Goal: Task Accomplishment & Management: Use online tool/utility

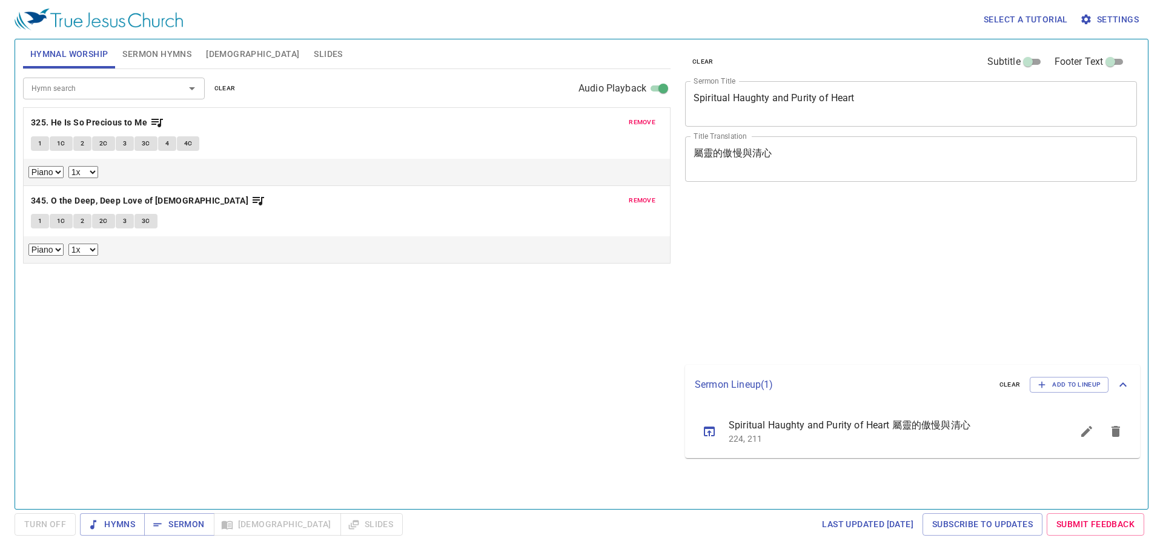
select select "1"
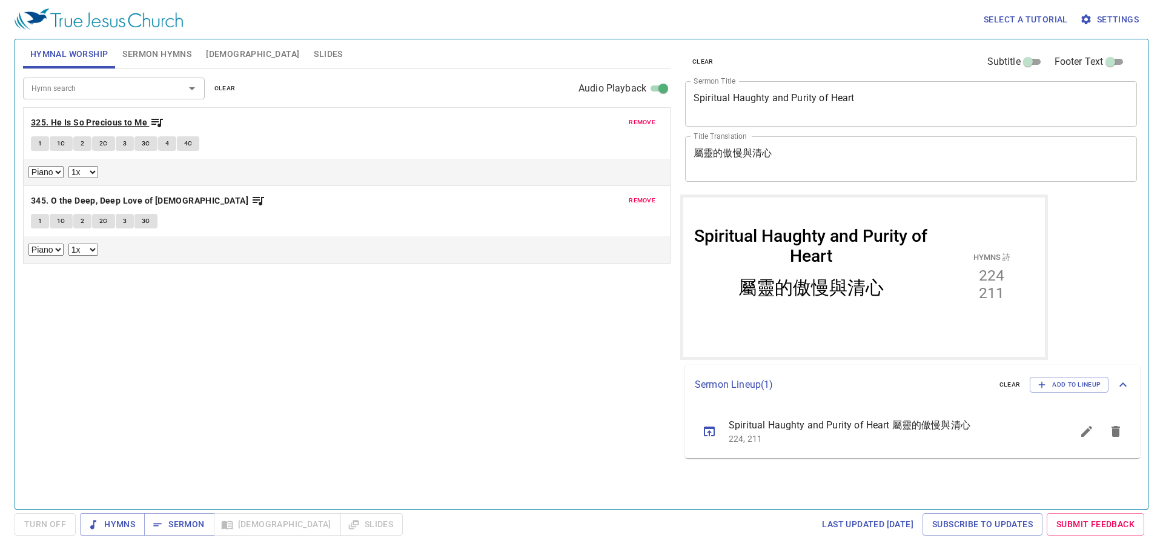
click at [104, 123] on b "325. He Is So Precious to Me" at bounding box center [89, 122] width 116 height 15
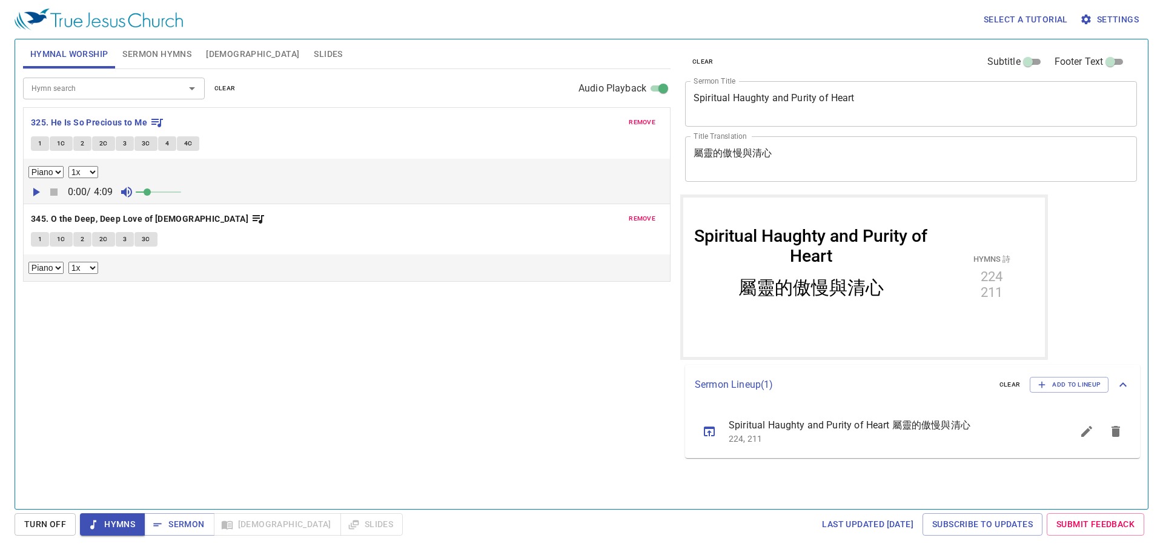
click at [39, 191] on icon "button" at bounding box center [35, 192] width 15 height 15
click at [33, 194] on icon "button" at bounding box center [36, 192] width 7 height 8
click at [33, 194] on icon "button" at bounding box center [35, 192] width 7 height 8
click at [65, 219] on b "345. O the Deep, Deep Love of [DEMOGRAPHIC_DATA]" at bounding box center [139, 218] width 217 height 15
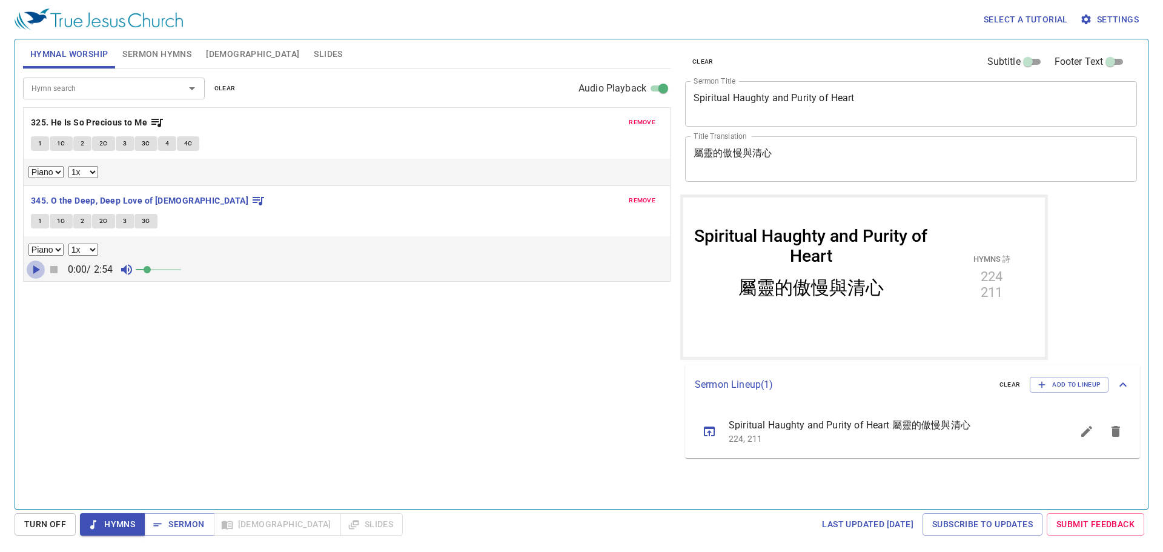
click at [34, 268] on icon "button" at bounding box center [36, 269] width 7 height 8
click at [35, 268] on icon "button" at bounding box center [35, 269] width 15 height 15
click at [103, 118] on b "325. He Is So Precious to Me" at bounding box center [89, 122] width 116 height 15
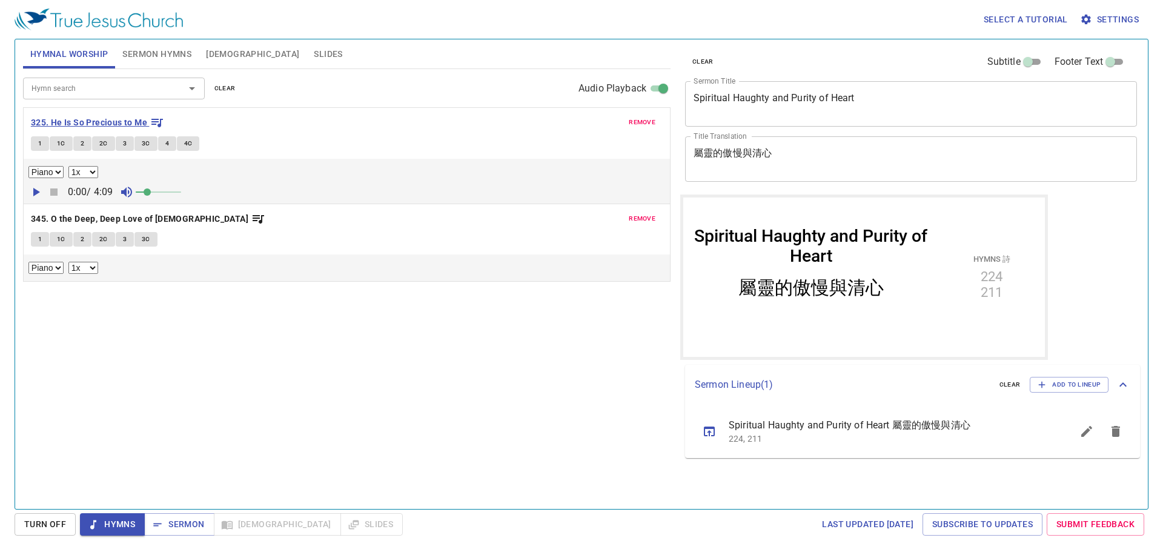
click at [65, 124] on b "325. He Is So Precious to Me" at bounding box center [89, 122] width 116 height 15
click at [36, 193] on icon "button" at bounding box center [36, 192] width 7 height 8
click at [157, 191] on span at bounding box center [153, 191] width 7 height 7
click at [42, 139] on span "1" at bounding box center [40, 143] width 4 height 11
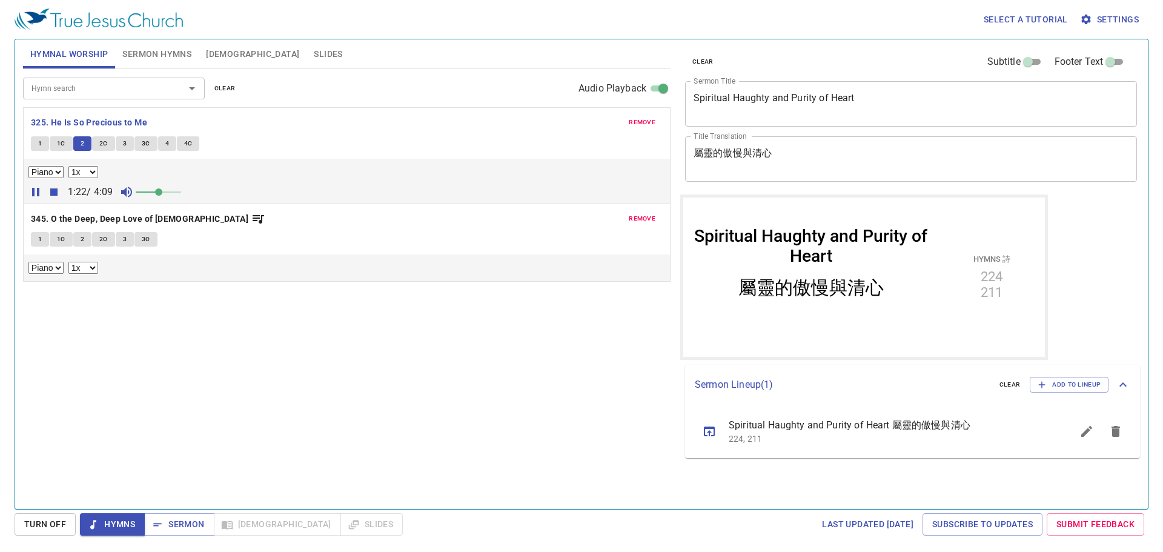
drag, startPoint x: 166, startPoint y: 193, endPoint x: 253, endPoint y: 193, distance: 86.6
click at [253, 193] on div "1:22 / 4:09" at bounding box center [346, 192] width 636 height 18
click at [120, 146] on button "3" at bounding box center [125, 143] width 18 height 15
click at [146, 214] on b "345. O the Deep, Deep Love of [DEMOGRAPHIC_DATA]" at bounding box center [139, 218] width 217 height 15
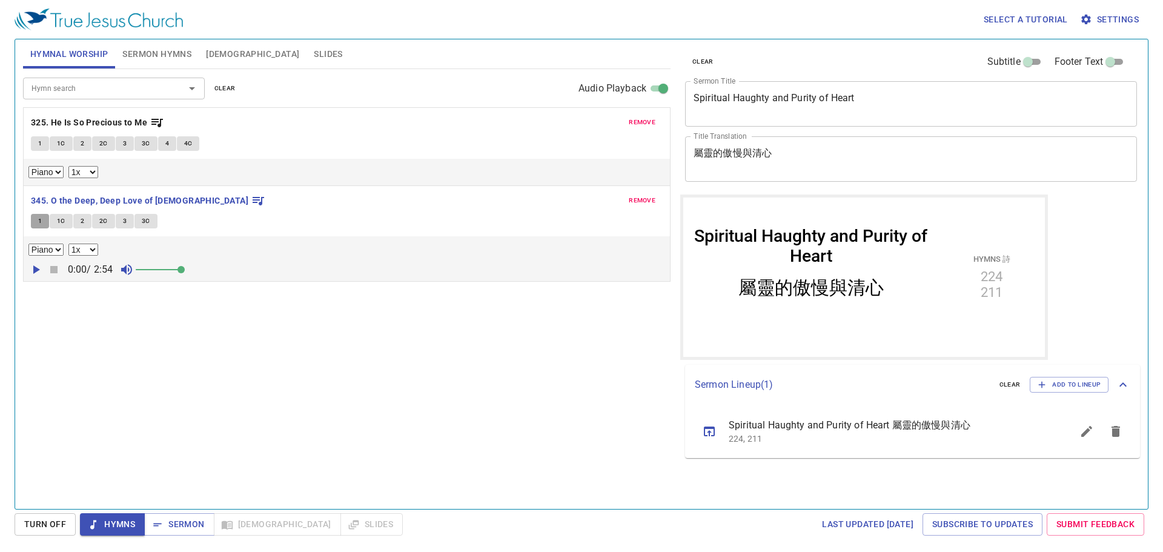
click at [36, 219] on button "1" at bounding box center [40, 221] width 18 height 15
click at [36, 274] on icon "button" at bounding box center [35, 269] width 15 height 15
click at [55, 218] on button "1C" at bounding box center [61, 221] width 23 height 15
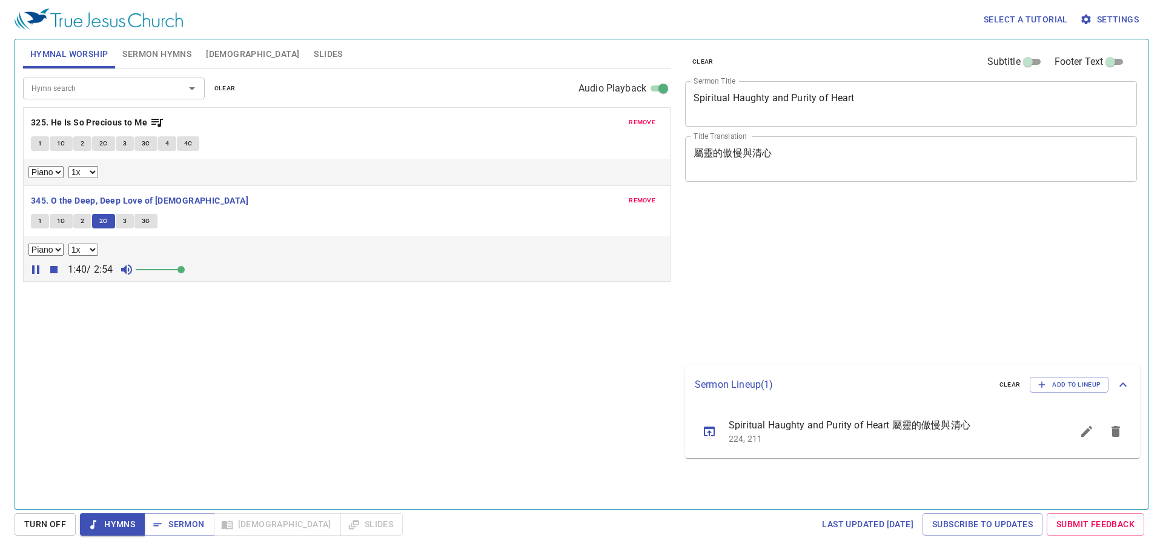
select select "1"
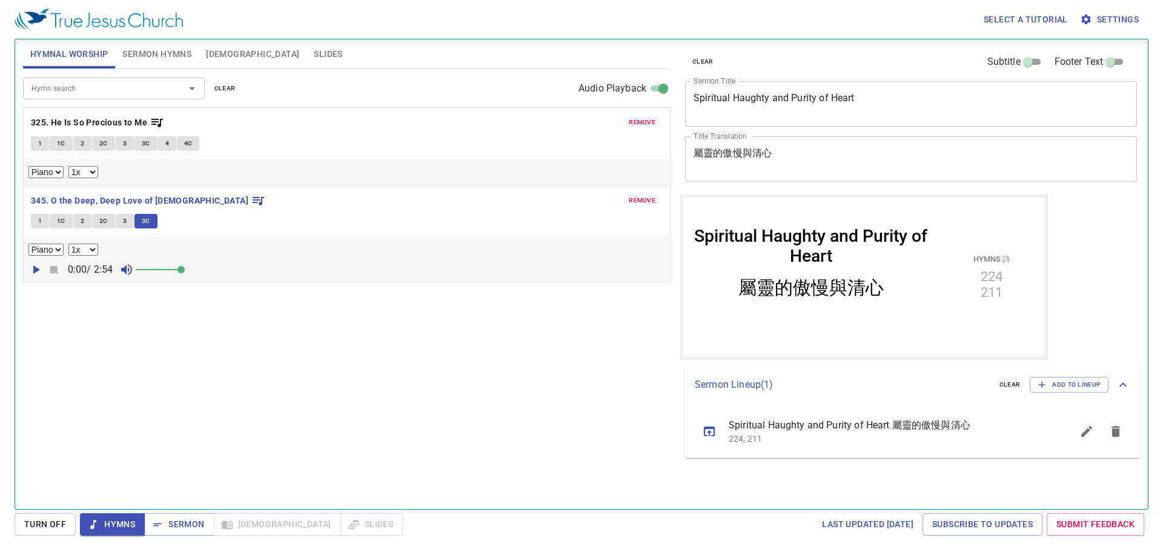
click at [461, 332] on div "Hymn search Hymn search clear Audio Playback remove 325. He Is So Precious to M…" at bounding box center [346, 283] width 647 height 429
click at [379, 306] on div "Hymn search Hymn search clear Audio Playback remove 325. He Is So Precious to M…" at bounding box center [346, 283] width 647 height 429
click at [412, 322] on div "Hymn search Hymn search clear Audio Playback remove 325. He Is So Precious to M…" at bounding box center [346, 283] width 647 height 429
click at [445, 357] on div "Hymn search Hymn search clear Audio Playback remove 325. He Is So Precious to M…" at bounding box center [346, 283] width 647 height 429
click at [378, 362] on div "Hymn search Hymn search clear Audio Playback remove 325. He Is So Precious to M…" at bounding box center [346, 283] width 647 height 429
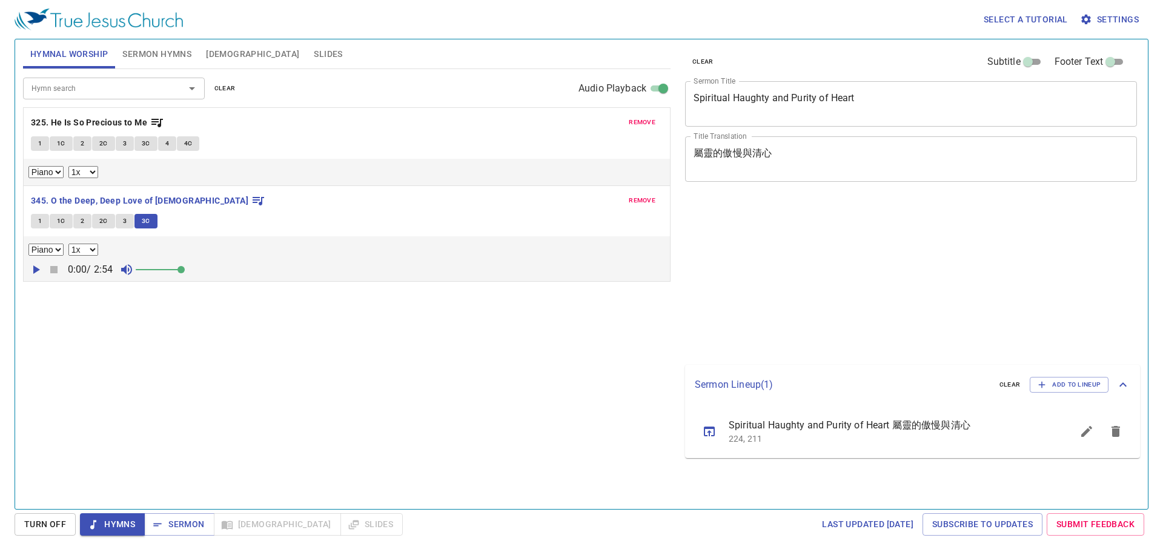
select select "1"
